Goal: Transaction & Acquisition: Purchase product/service

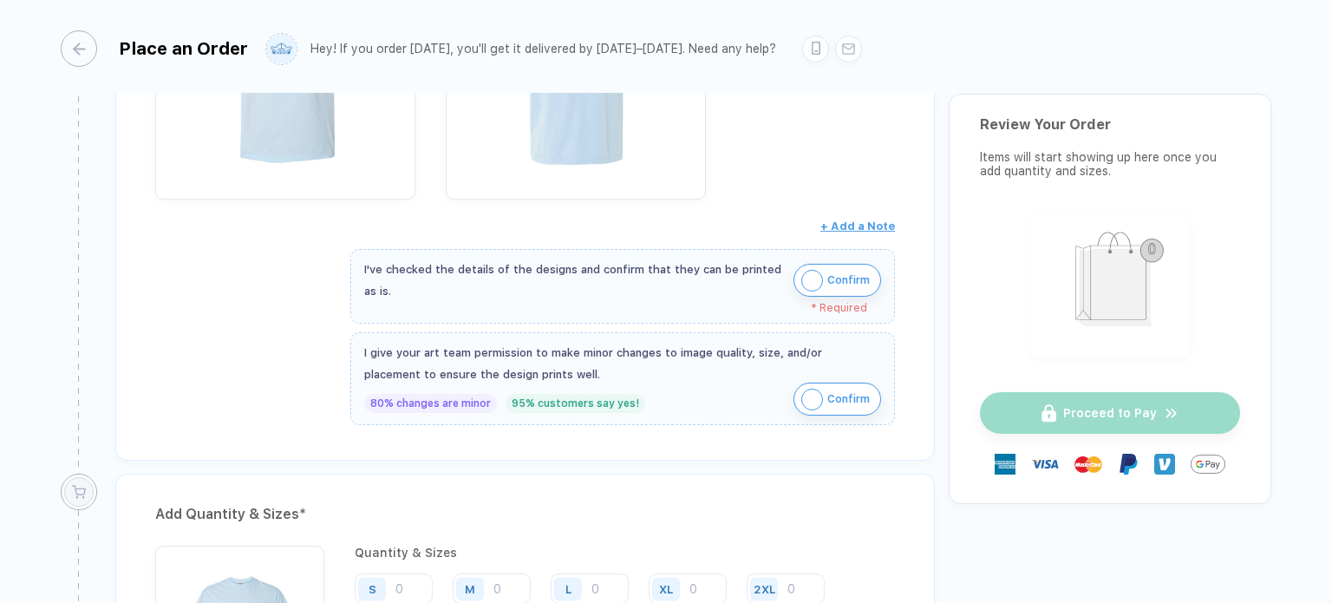
scroll to position [445, 0]
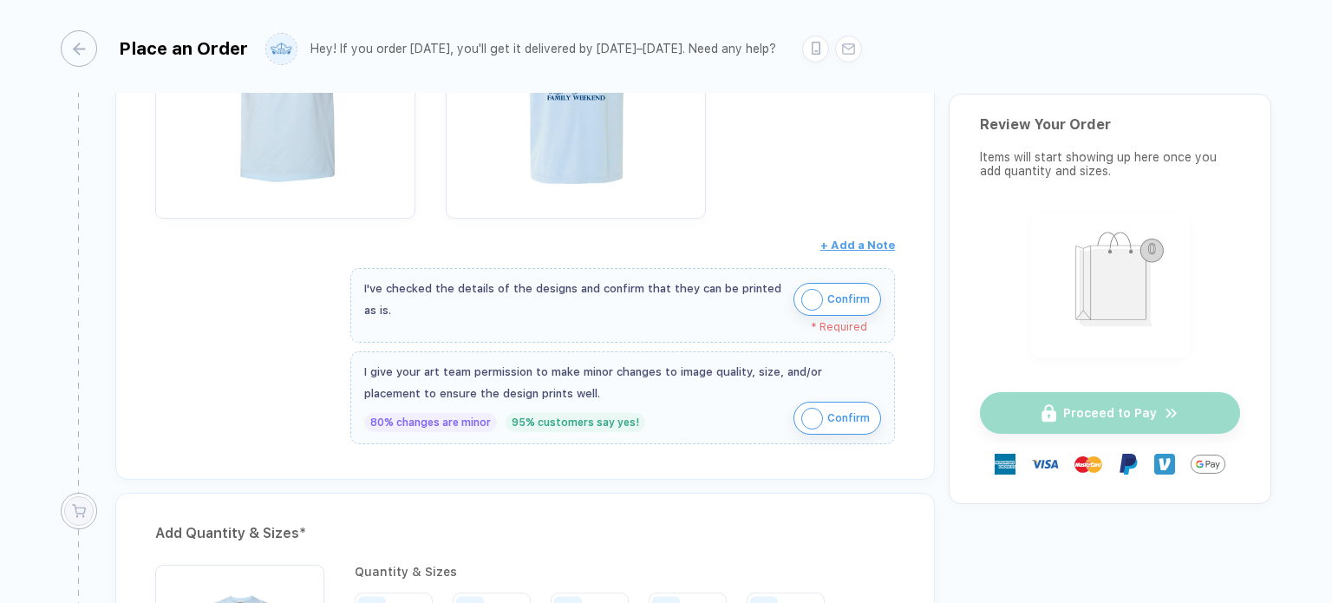
click at [809, 297] on img "button" at bounding box center [812, 300] width 22 height 22
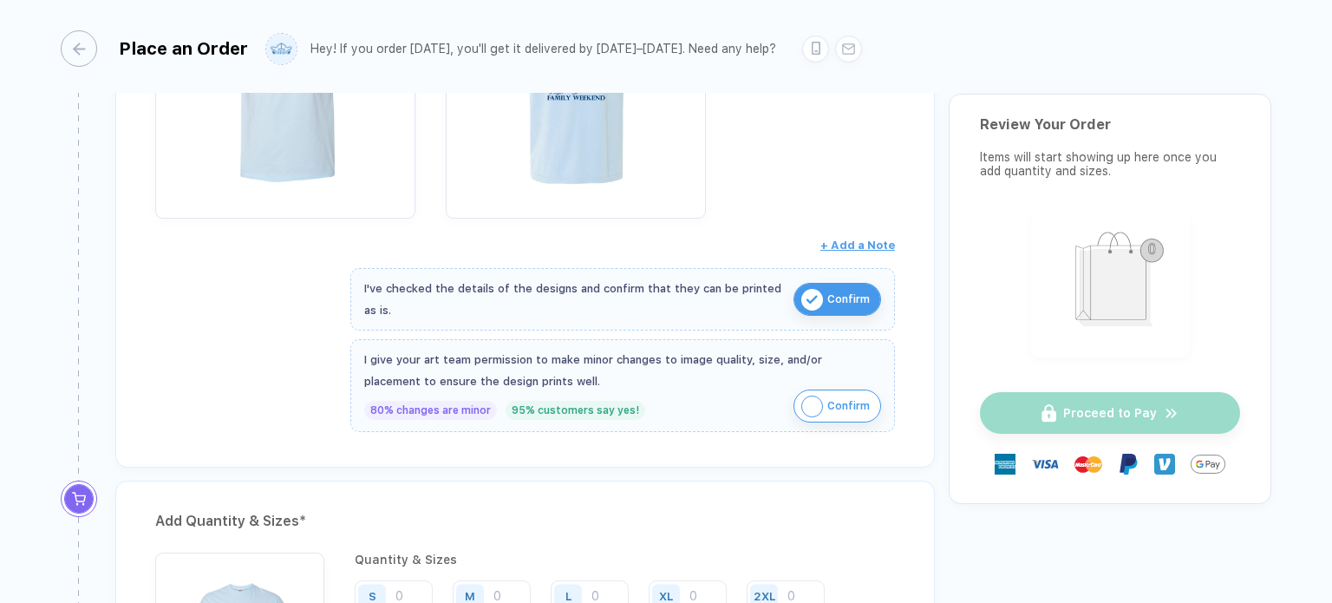
click at [809, 401] on img "button" at bounding box center [812, 406] width 22 height 22
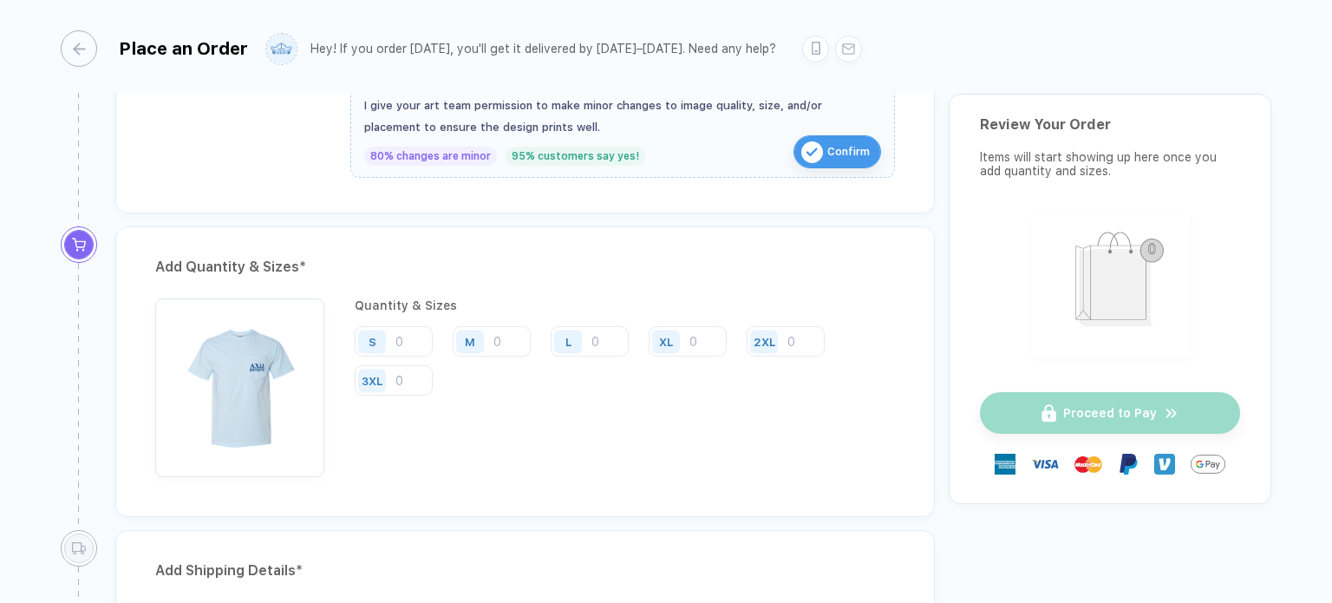
scroll to position [748, 0]
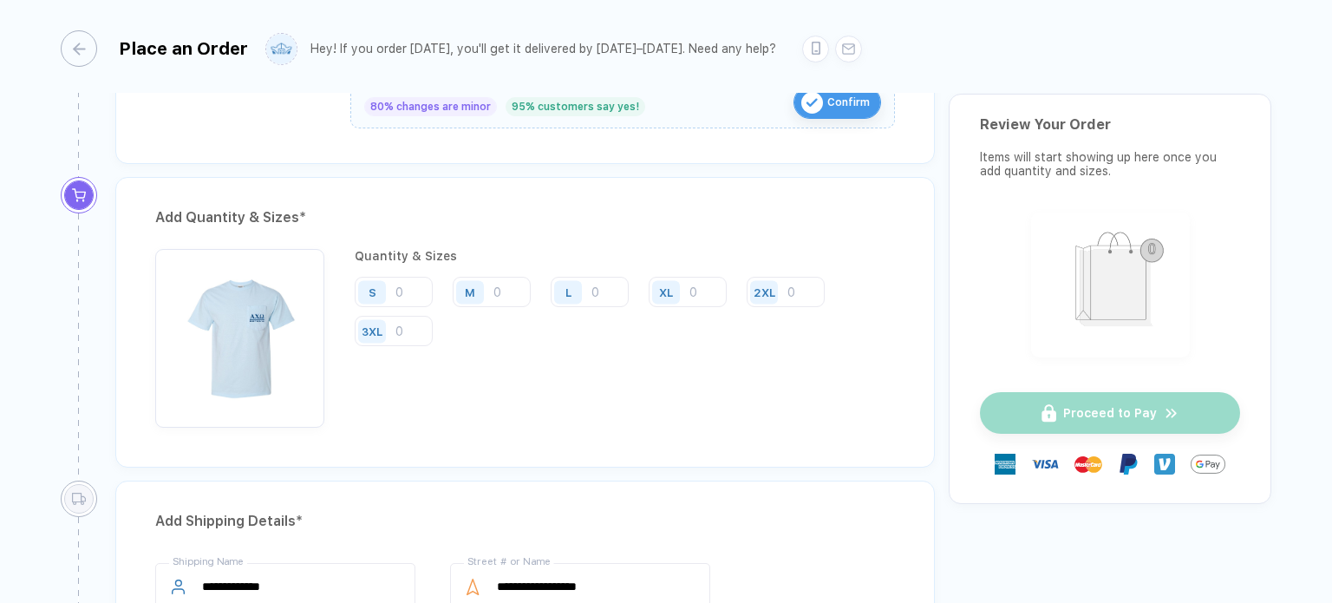
click at [859, 382] on div "Quantity & Sizes S M L XL 2XL 3XL" at bounding box center [625, 338] width 540 height 179
click at [417, 289] on input "number" at bounding box center [394, 292] width 78 height 30
type input "8"
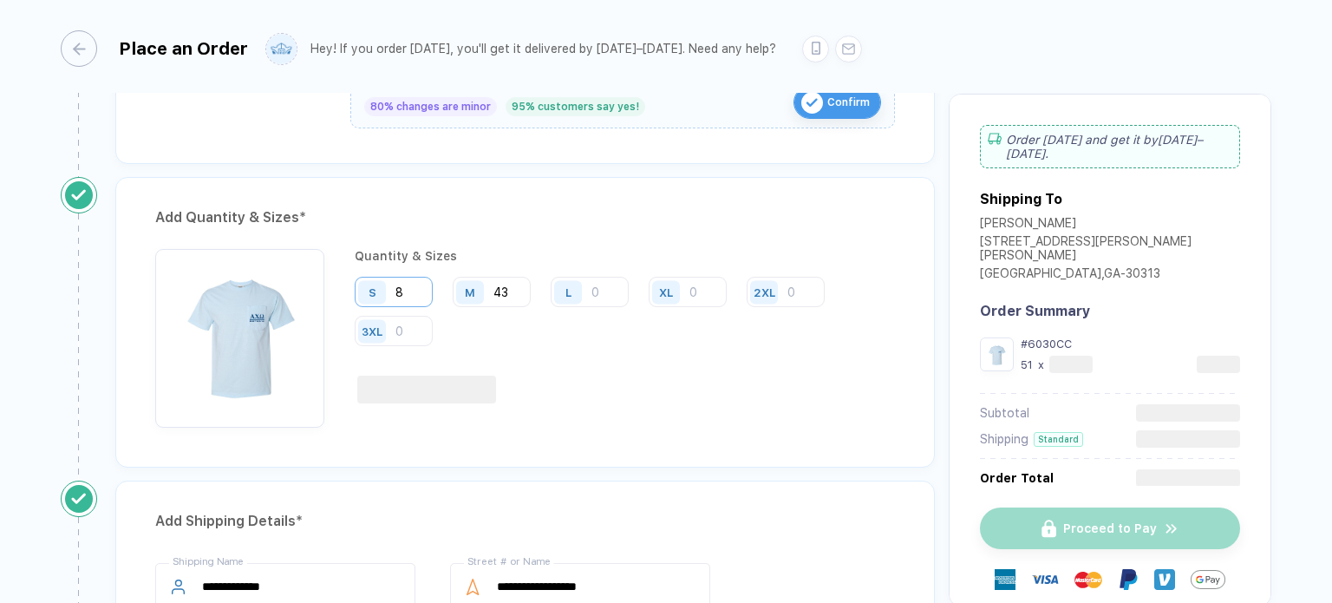
type input "43"
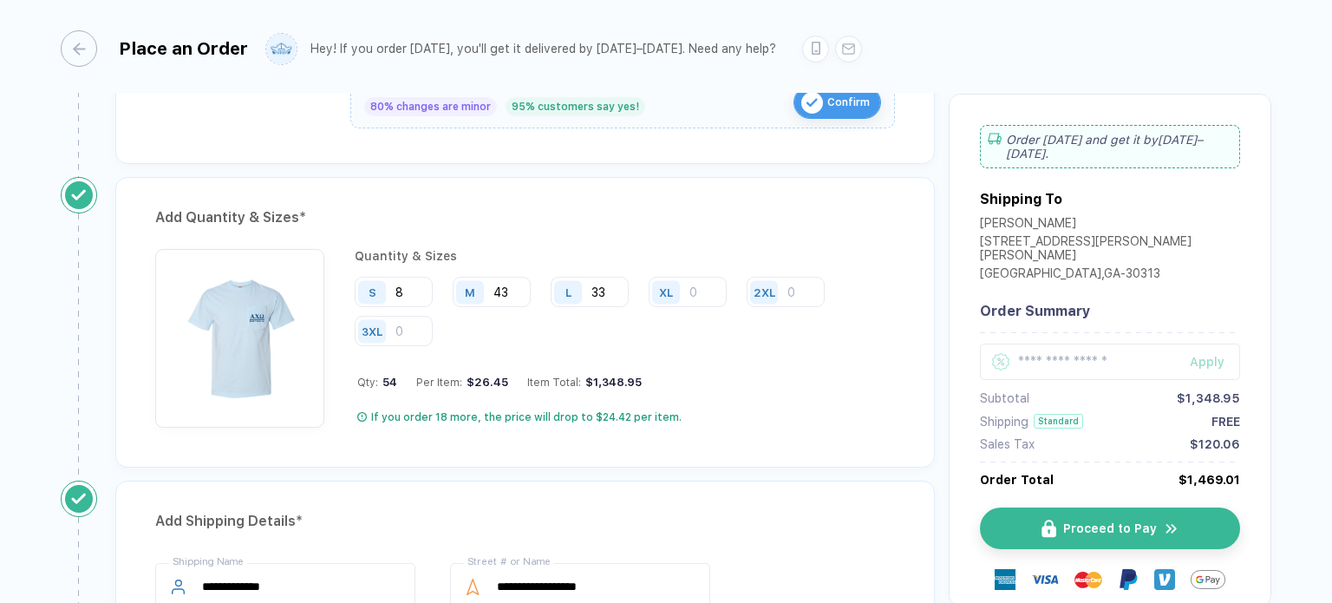
type input "33"
click at [702, 284] on input "number" at bounding box center [688, 292] width 78 height 30
type input "25"
type input "2"
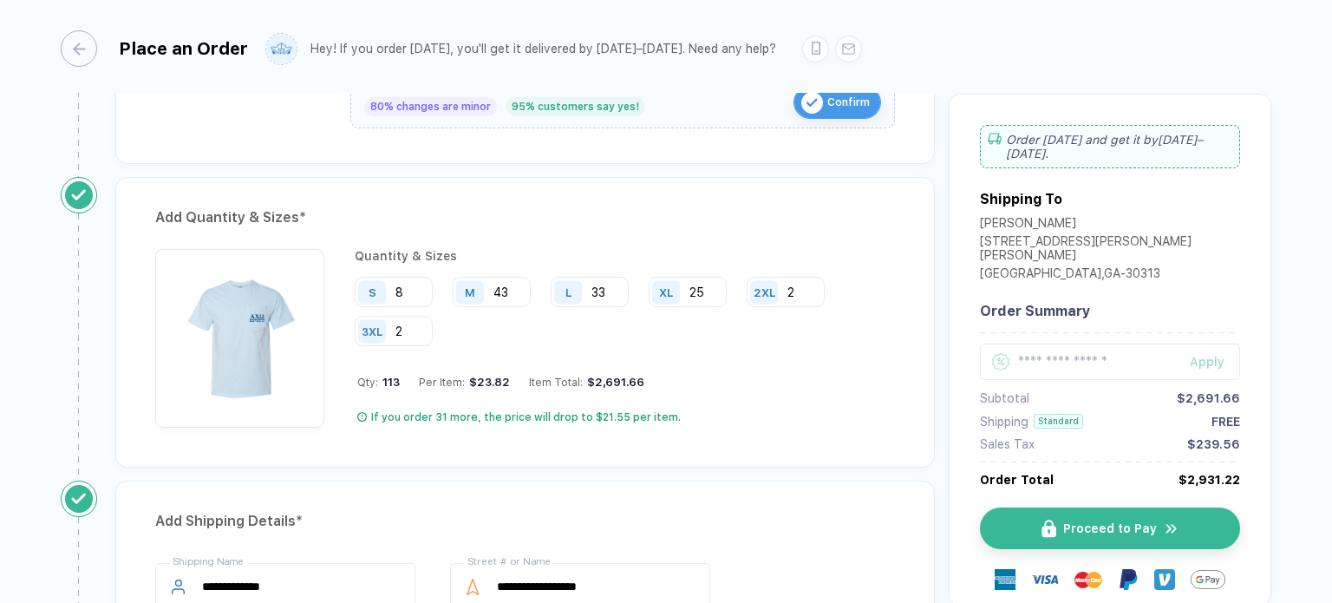
click at [805, 446] on div "Add Quantity & Sizes * Quantity & Sizes S 8 M 43 L 33 XL 25 2XL 2 3XL 2 Qty: 11…" at bounding box center [524, 322] width 819 height 290
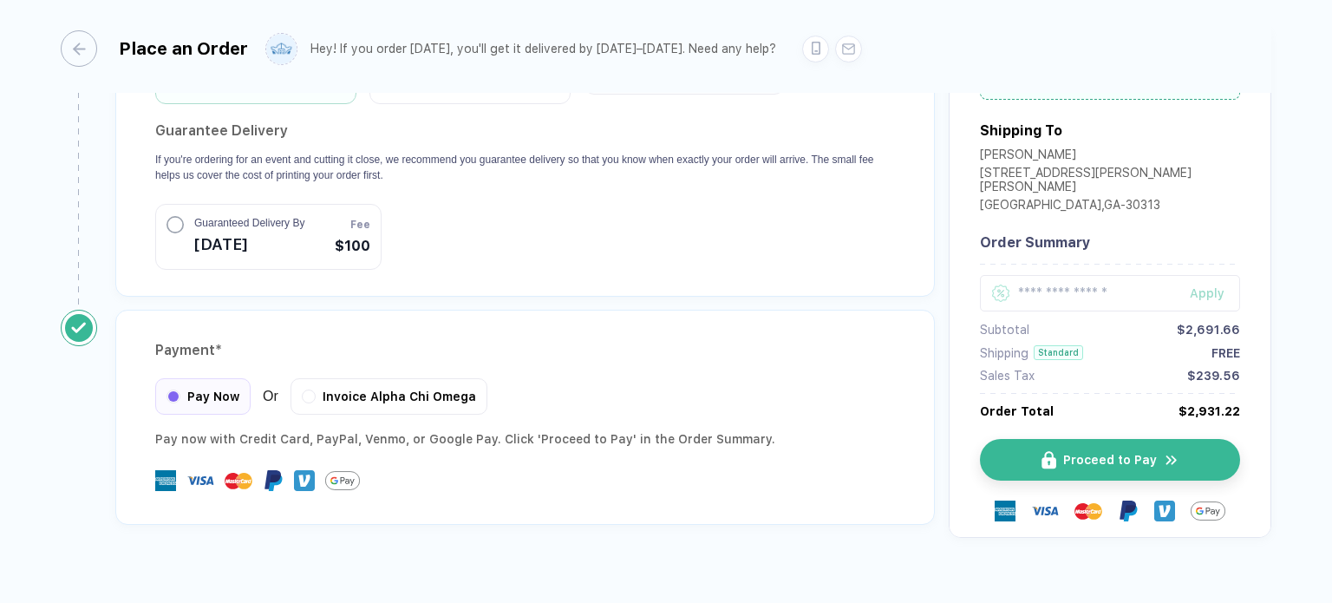
scroll to position [1623, 0]
click at [1039, 438] on button "Proceed to Pay" at bounding box center [1117, 459] width 260 height 42
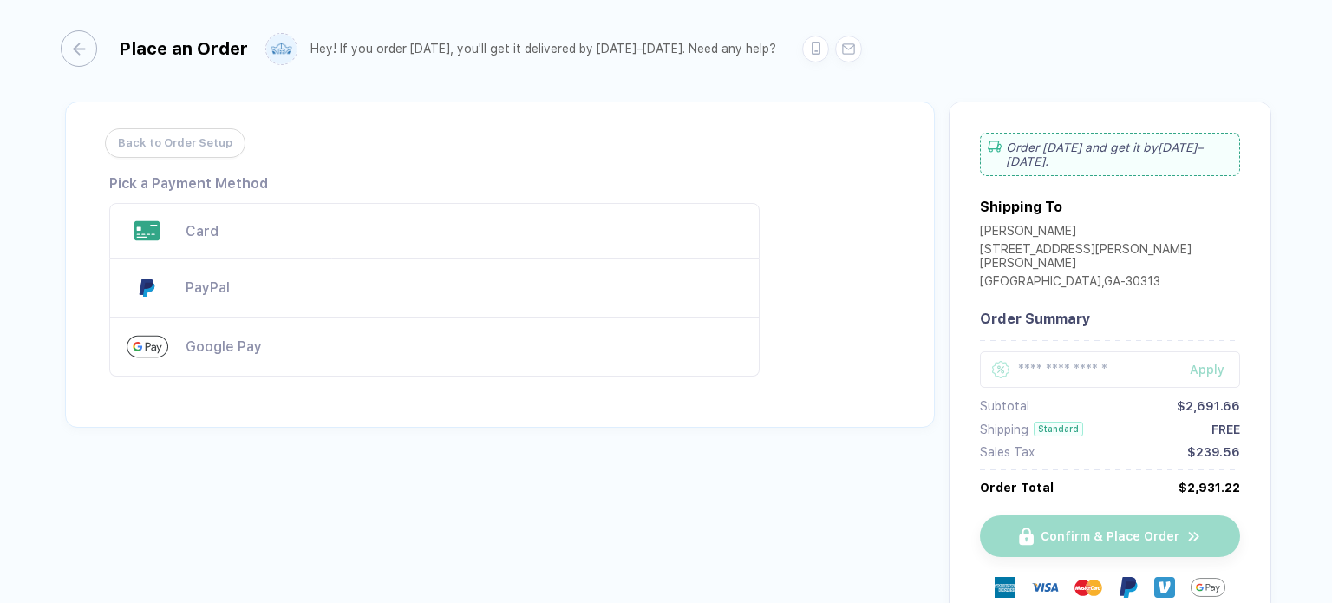
click at [322, 216] on div "Card" at bounding box center [434, 230] width 650 height 55
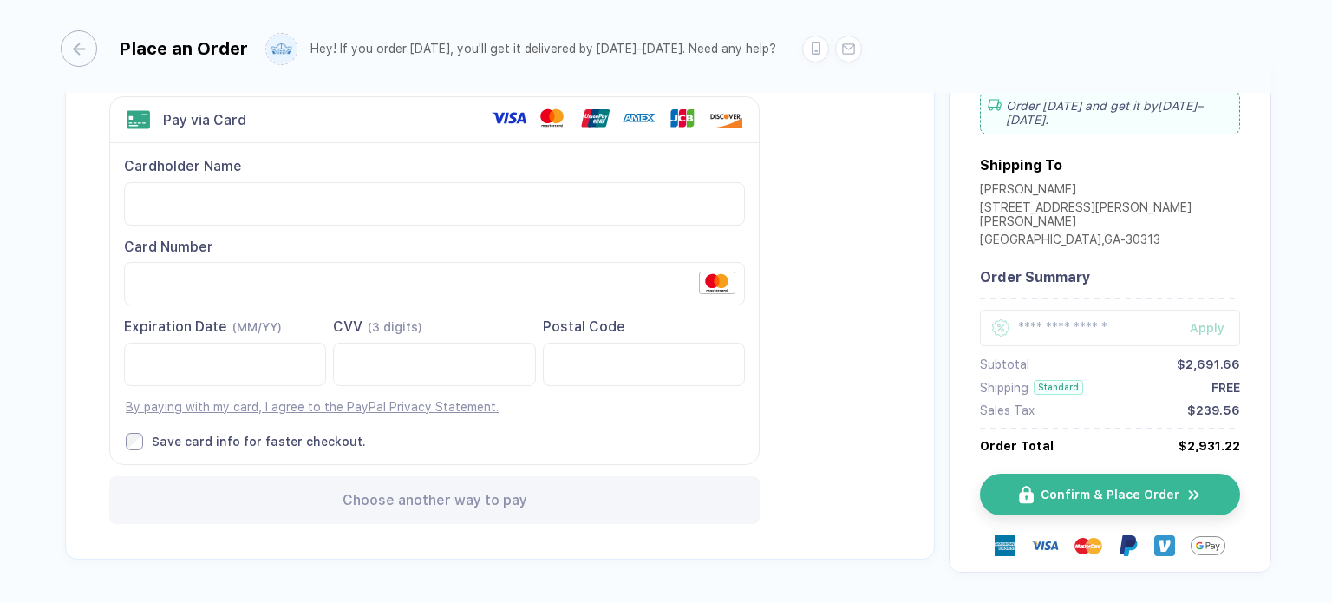
scroll to position [106, 0]
click at [1039, 488] on img "button" at bounding box center [1036, 495] width 15 height 18
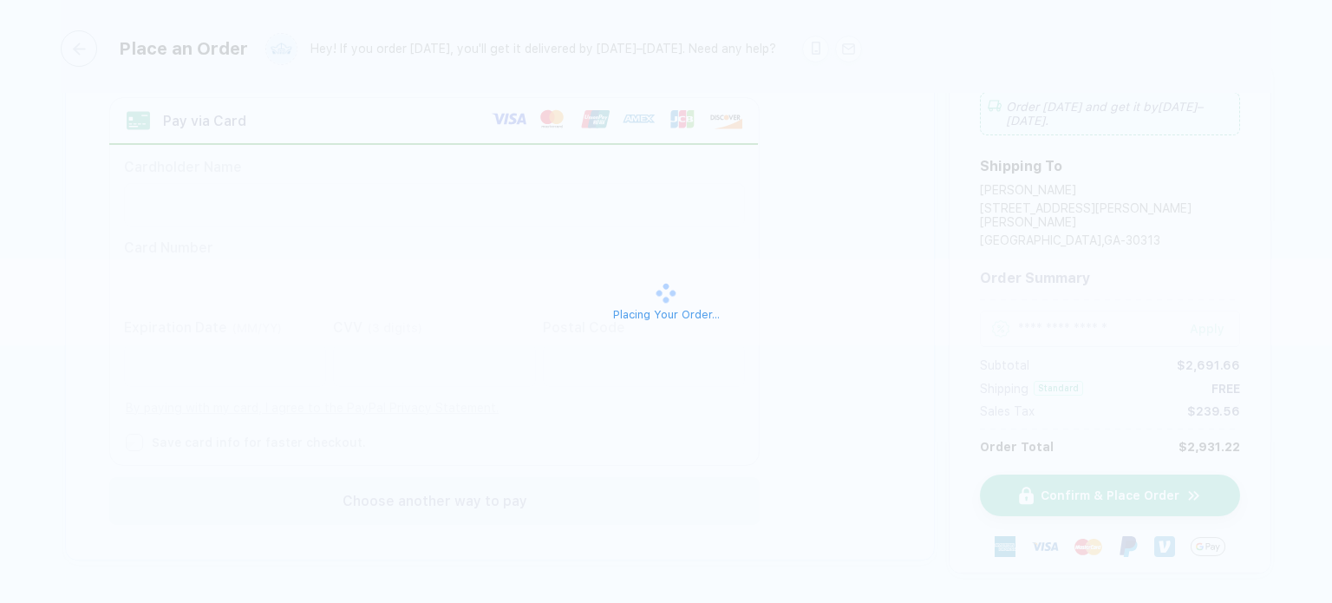
scroll to position [103, 0]
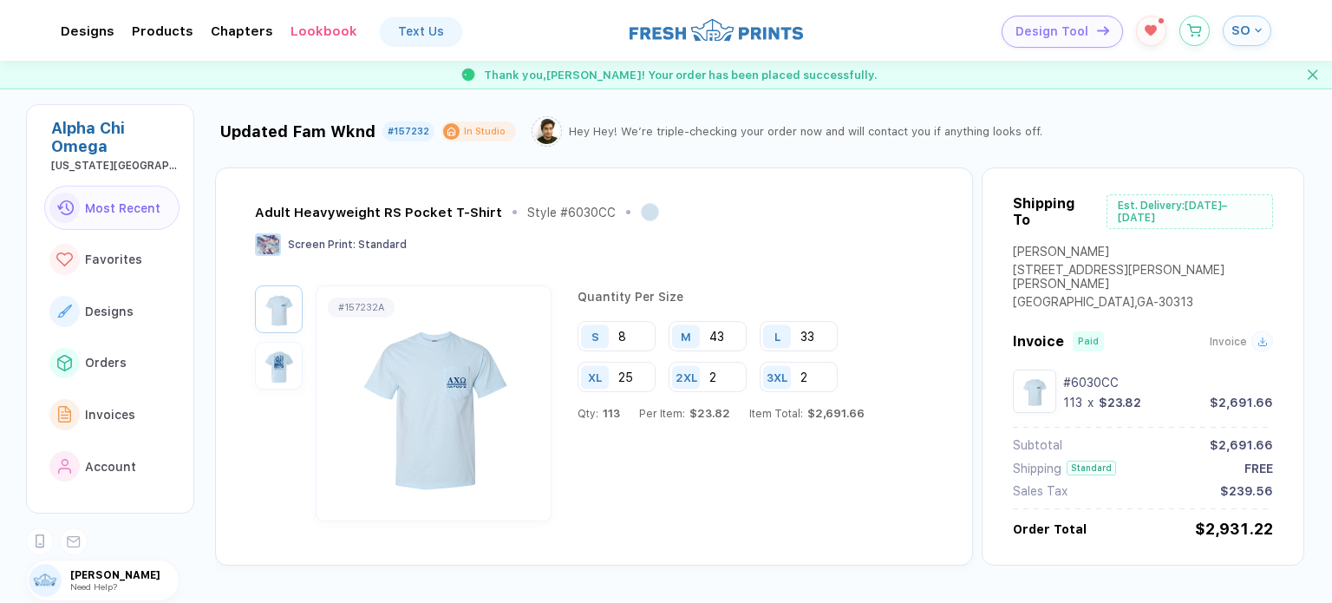
click at [284, 355] on img "button" at bounding box center [278, 365] width 39 height 39
click at [280, 301] on img "button" at bounding box center [278, 309] width 39 height 39
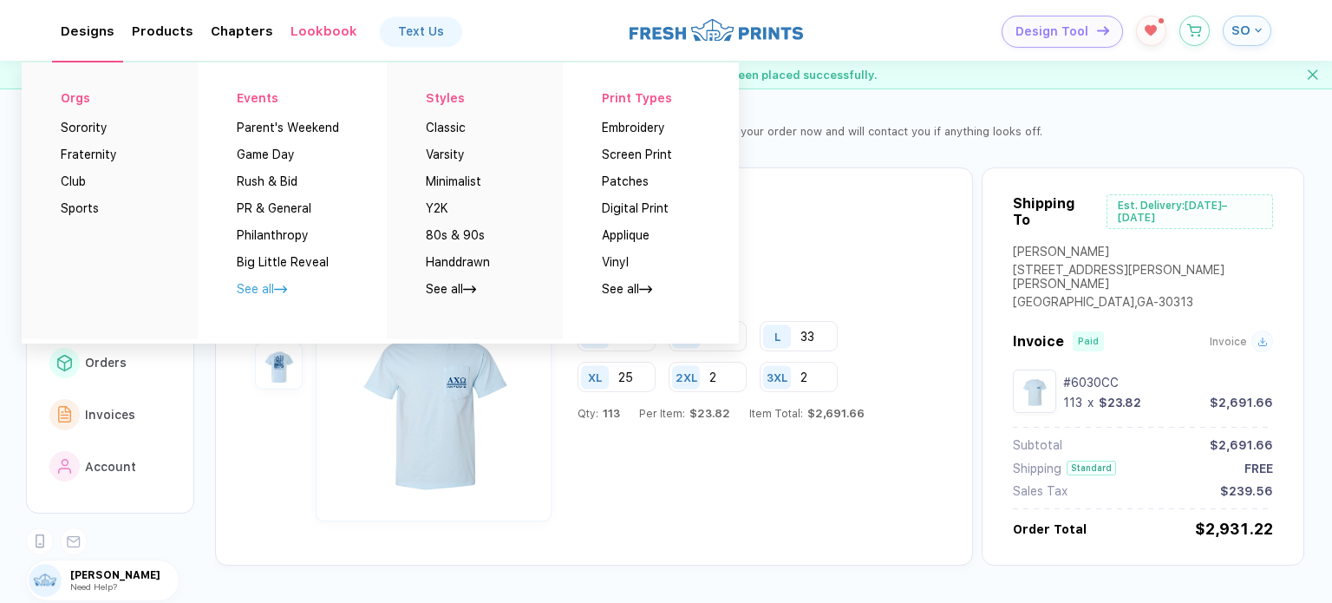
click at [265, 289] on link "See all" at bounding box center [262, 289] width 50 height 14
